Goal: Information Seeking & Learning: Learn about a topic

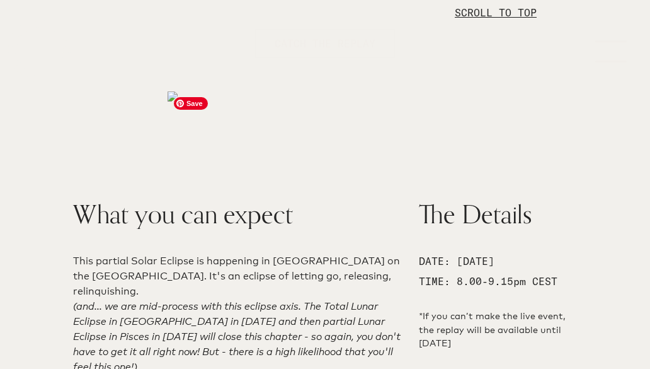
scroll to position [306, 0]
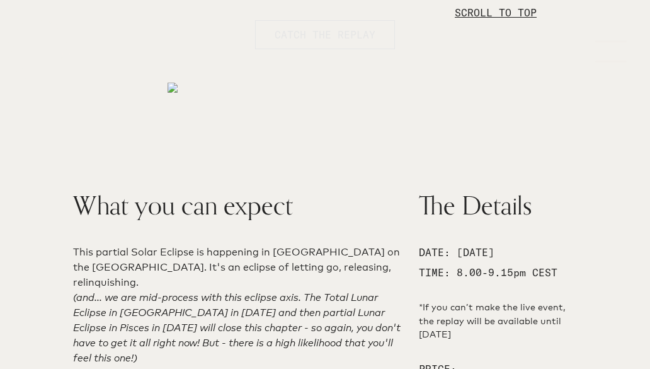
click at [307, 38] on span "CATCH THE REPLAY" at bounding box center [325, 34] width 101 height 15
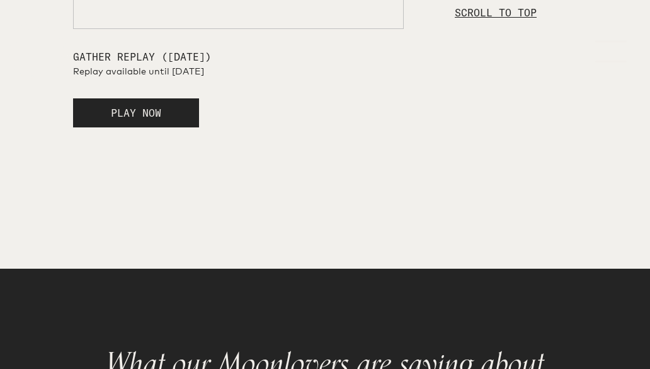
scroll to position [2593, 0]
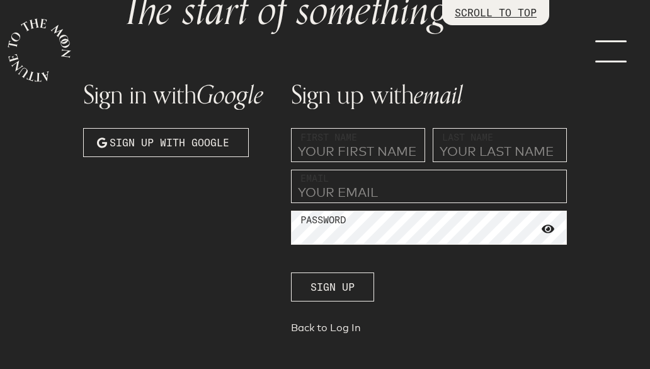
scroll to position [191, 0]
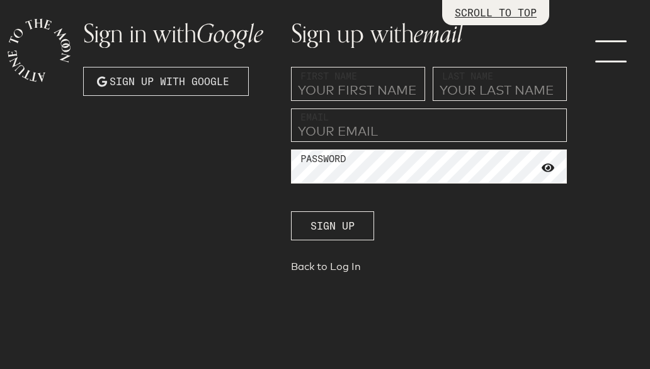
click at [200, 84] on span "Sign up with Google" at bounding box center [170, 81] width 120 height 15
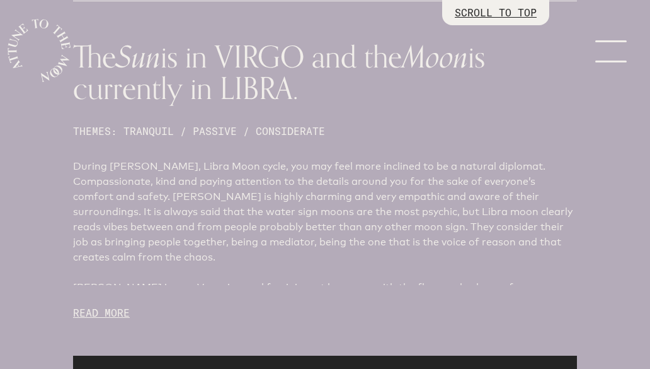
scroll to position [576, 0]
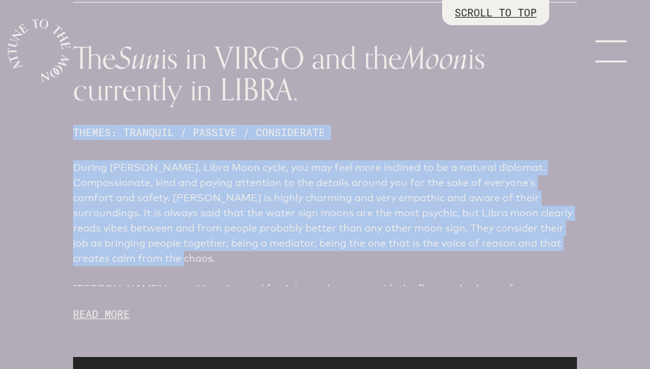
drag, startPoint x: 140, startPoint y: 250, endPoint x: 64, endPoint y: 117, distance: 153.8
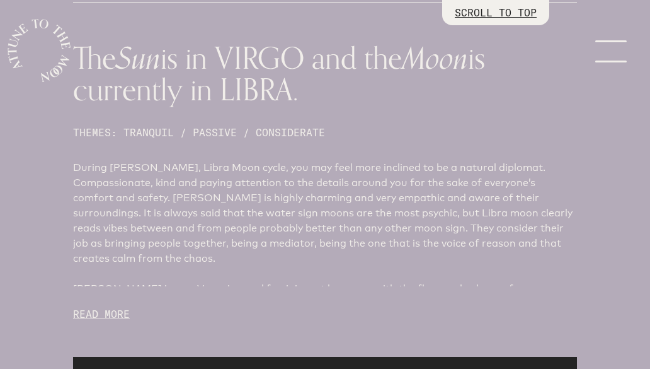
click at [117, 306] on p "READ MORE" at bounding box center [325, 313] width 504 height 15
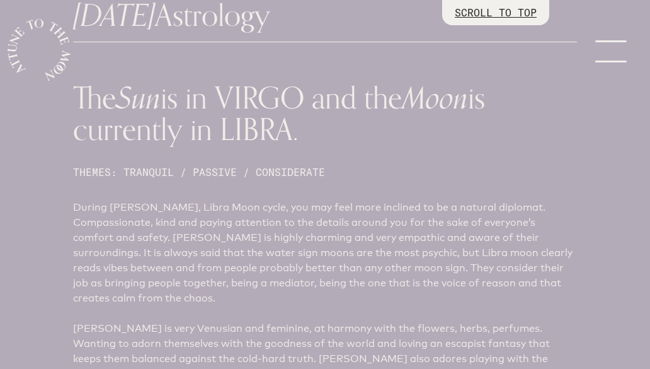
scroll to position [510, 0]
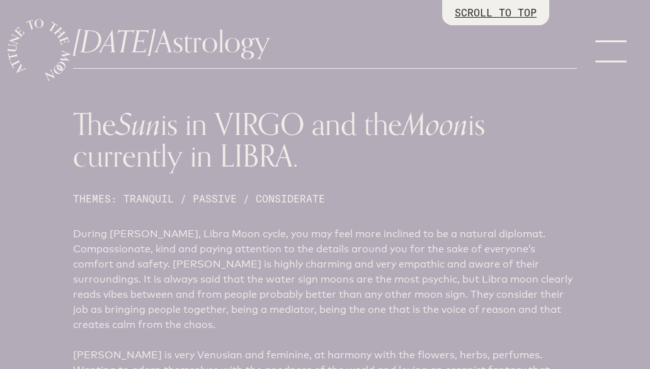
drag, startPoint x: 540, startPoint y: 300, endPoint x: 79, endPoint y: 109, distance: 499.1
copy article "Lor Ips do si AMETC adi eli Sedd ei temporinc ut LABOR. ETDOLO: MAGNAALI / ENIM…"
